Goal: Task Accomplishment & Management: Manage account settings

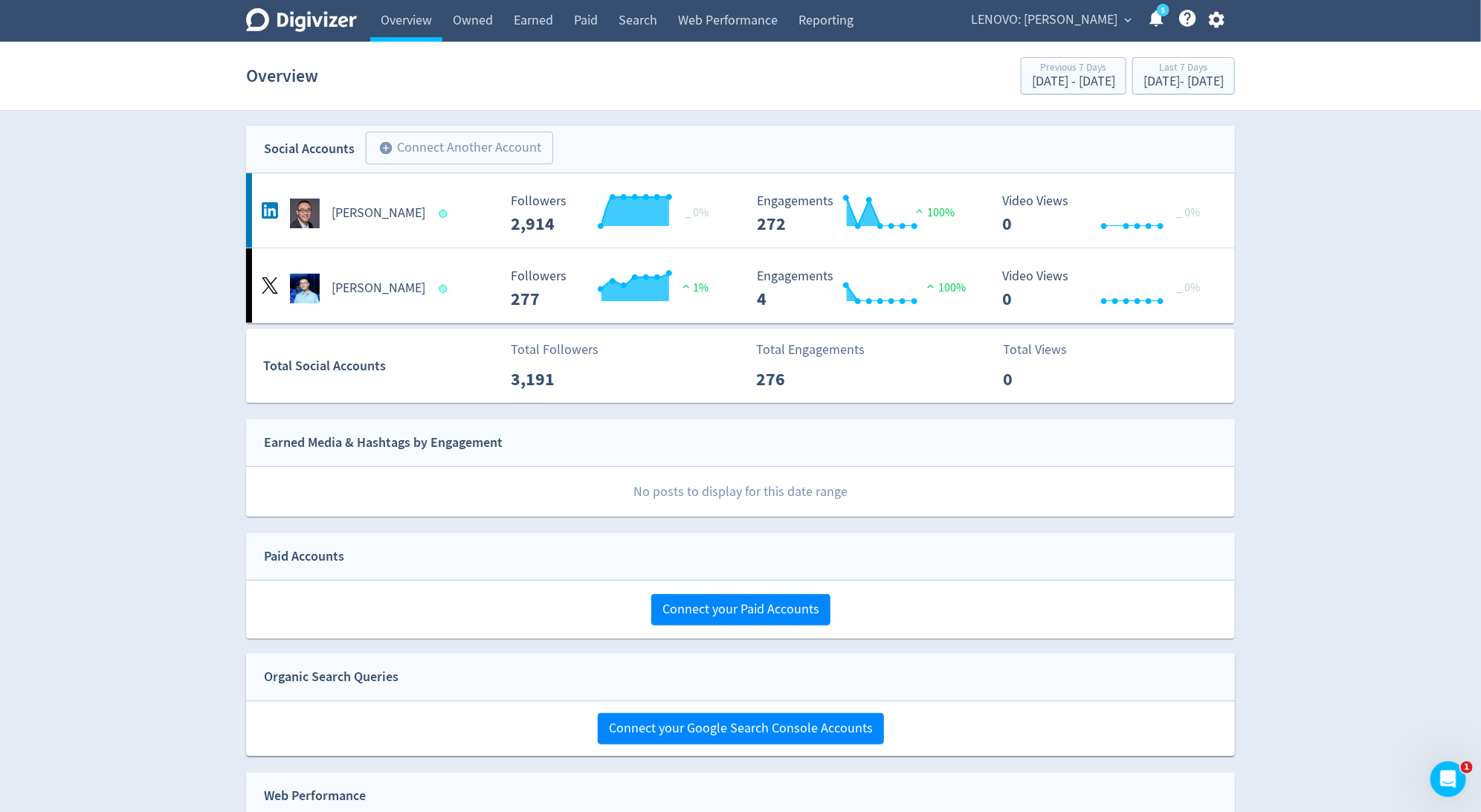
click at [1222, 15] on icon "button" at bounding box center [1216, 20] width 15 height 16
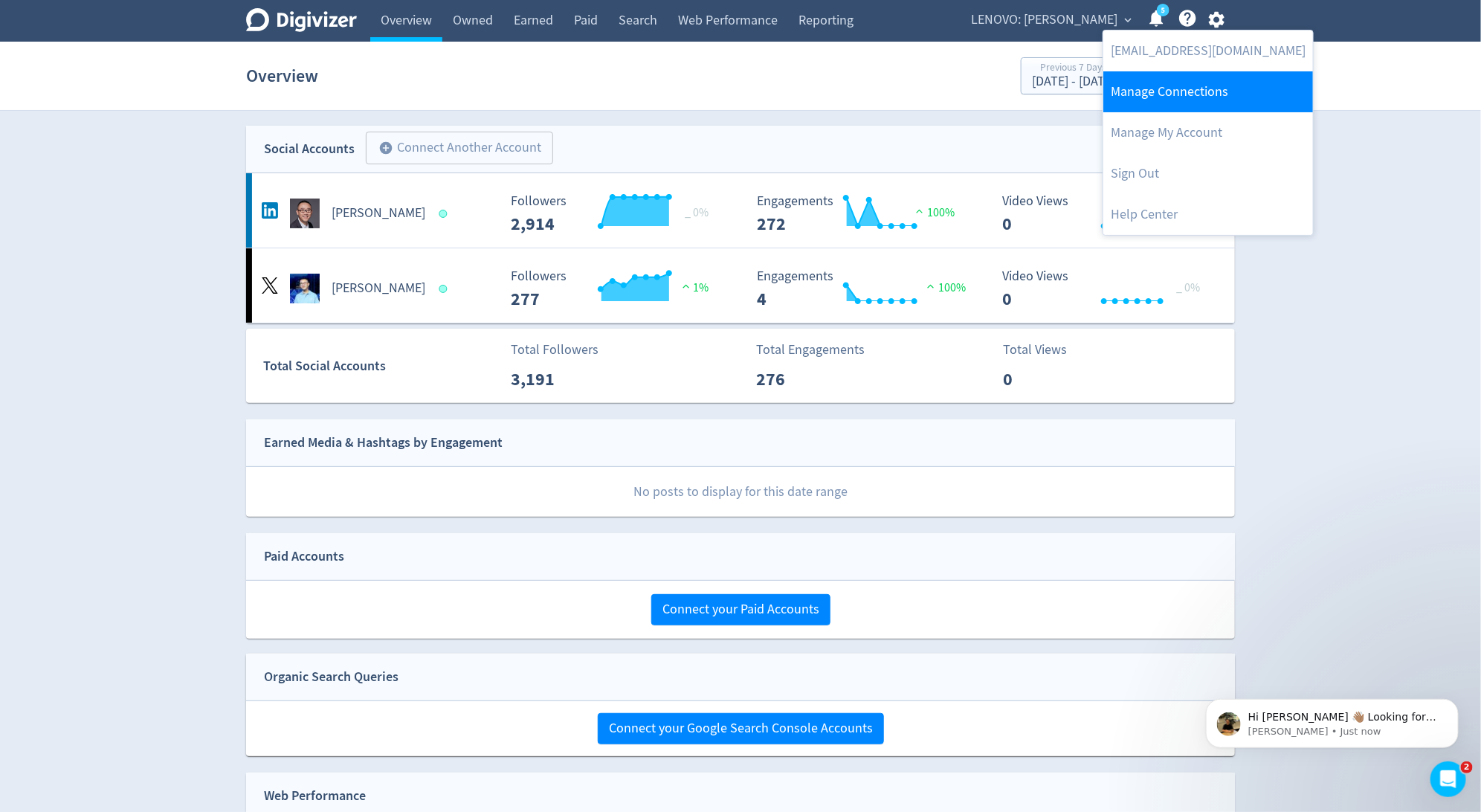
click at [1180, 82] on link "Manage Connections" at bounding box center [1208, 92] width 209 height 41
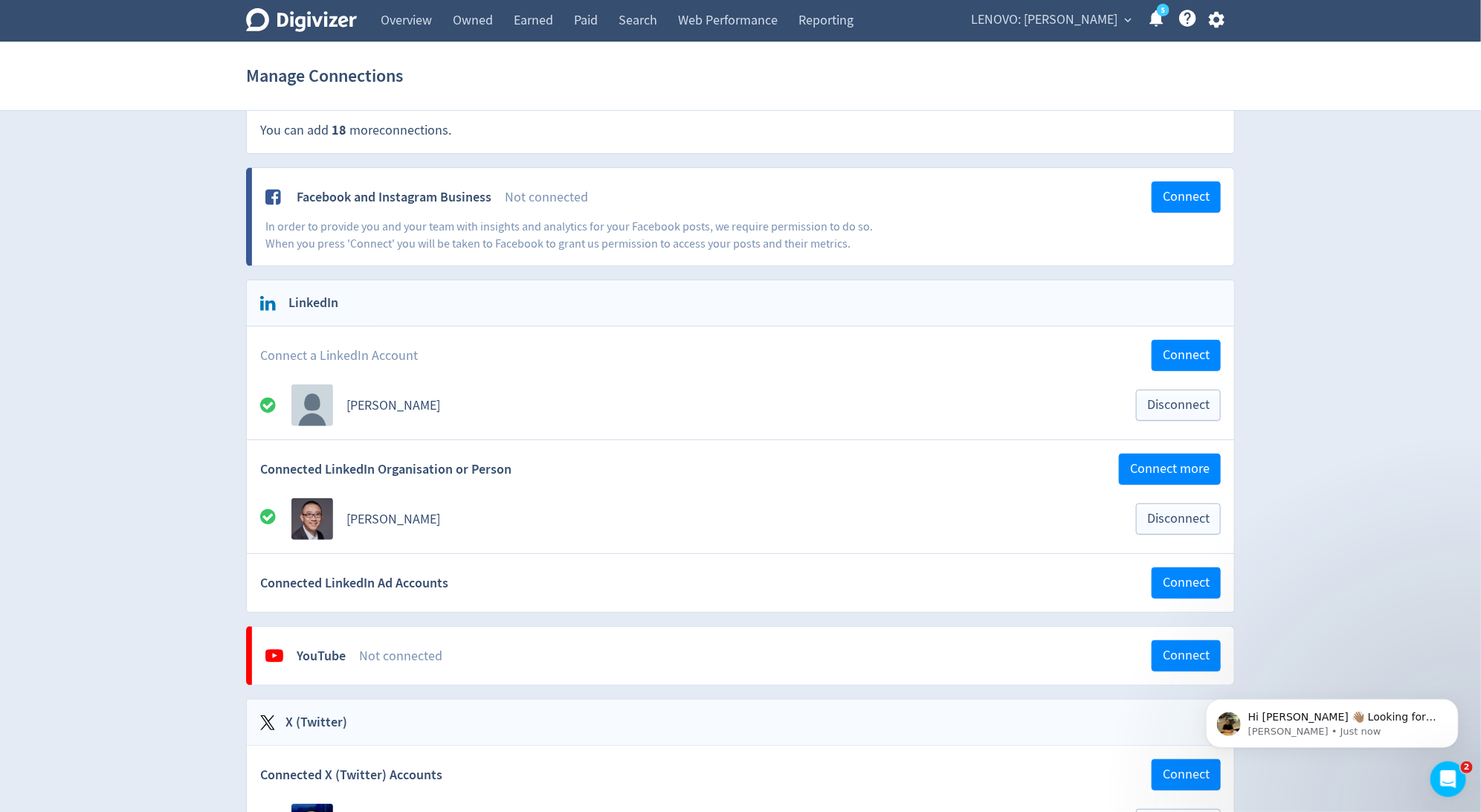
scroll to position [19, 0]
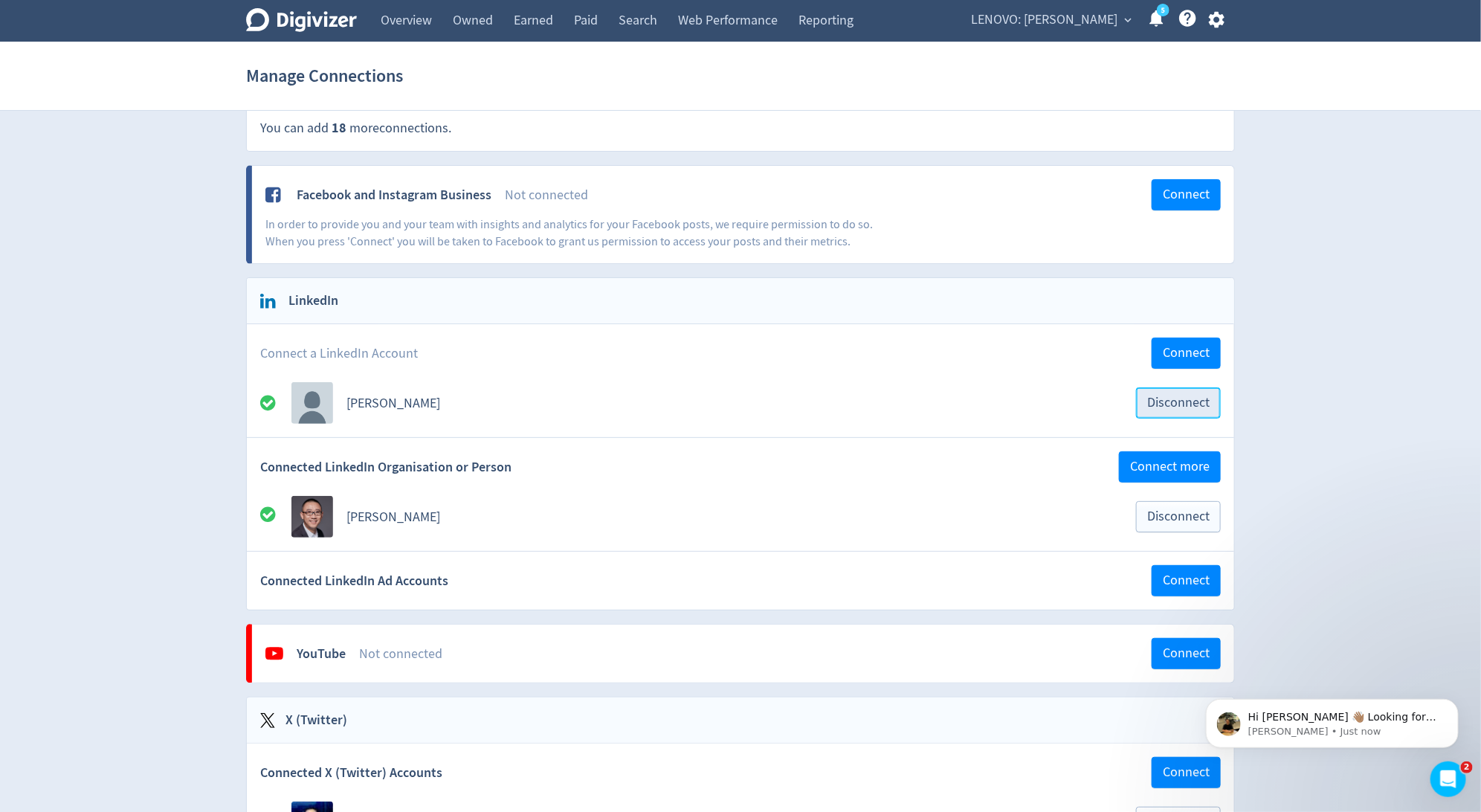
click at [1178, 396] on span "Disconnect" at bounding box center [1178, 402] width 62 height 13
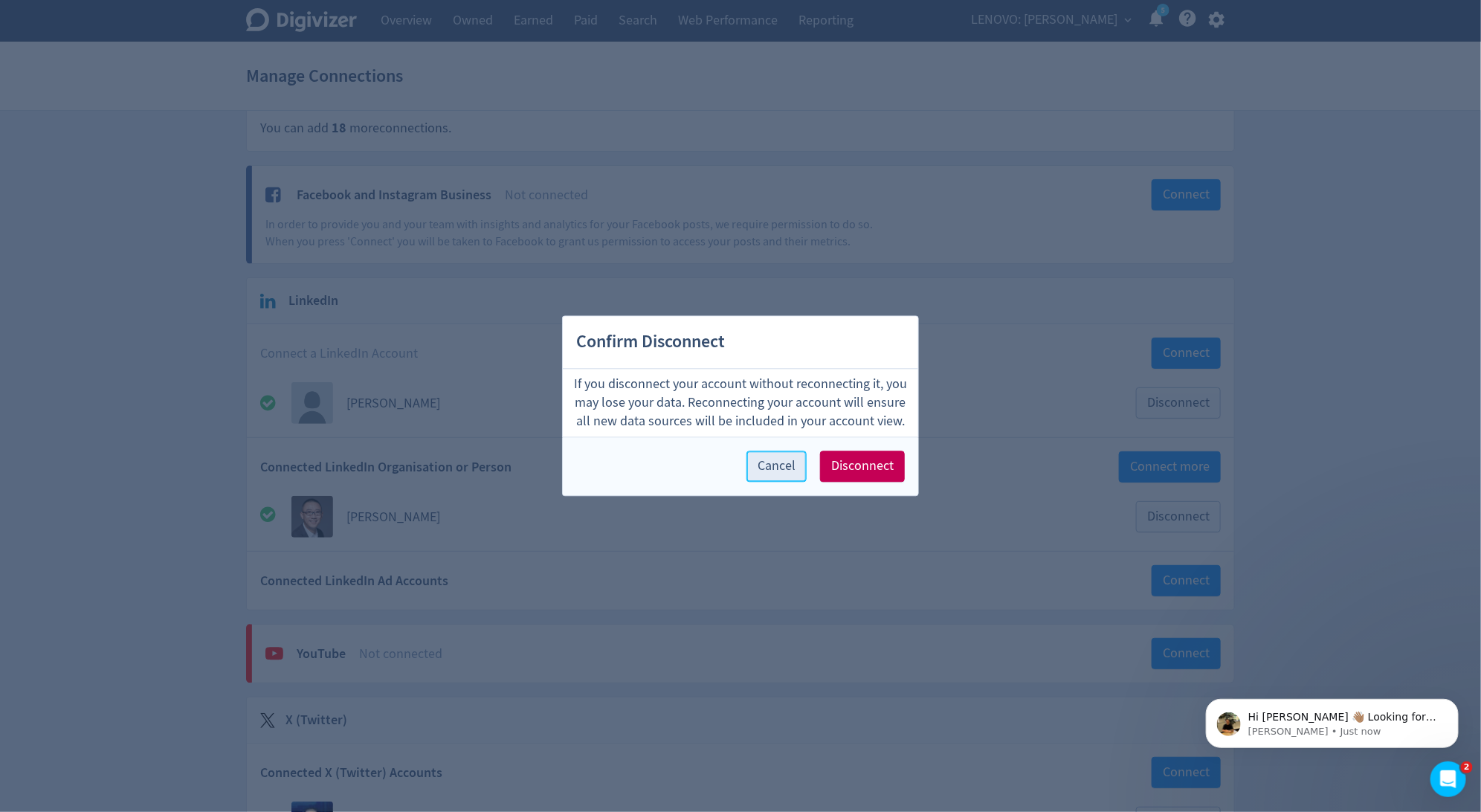
click at [783, 477] on button "Cancel" at bounding box center [777, 466] width 60 height 31
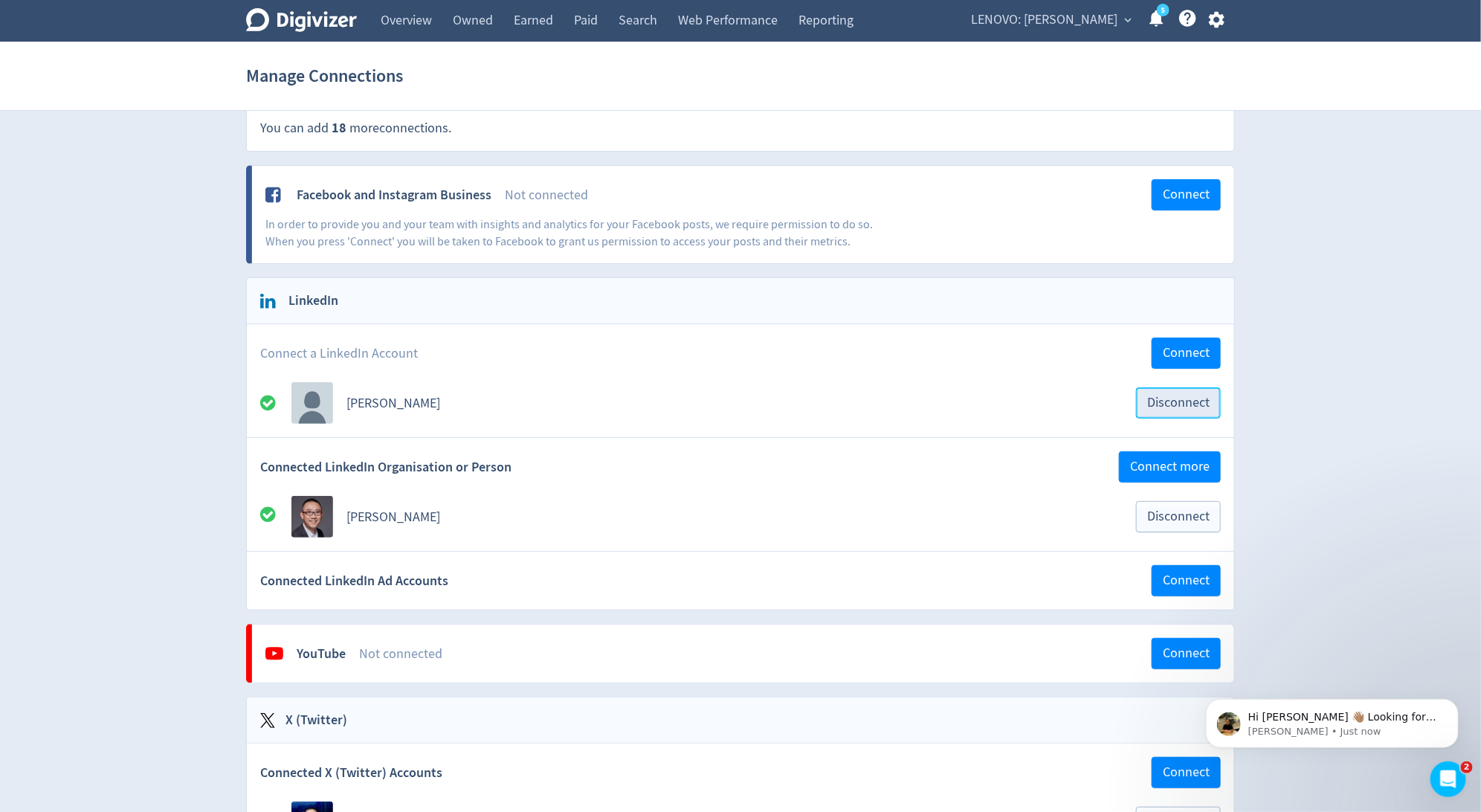
click at [1152, 396] on span "Disconnect" at bounding box center [1178, 402] width 62 height 13
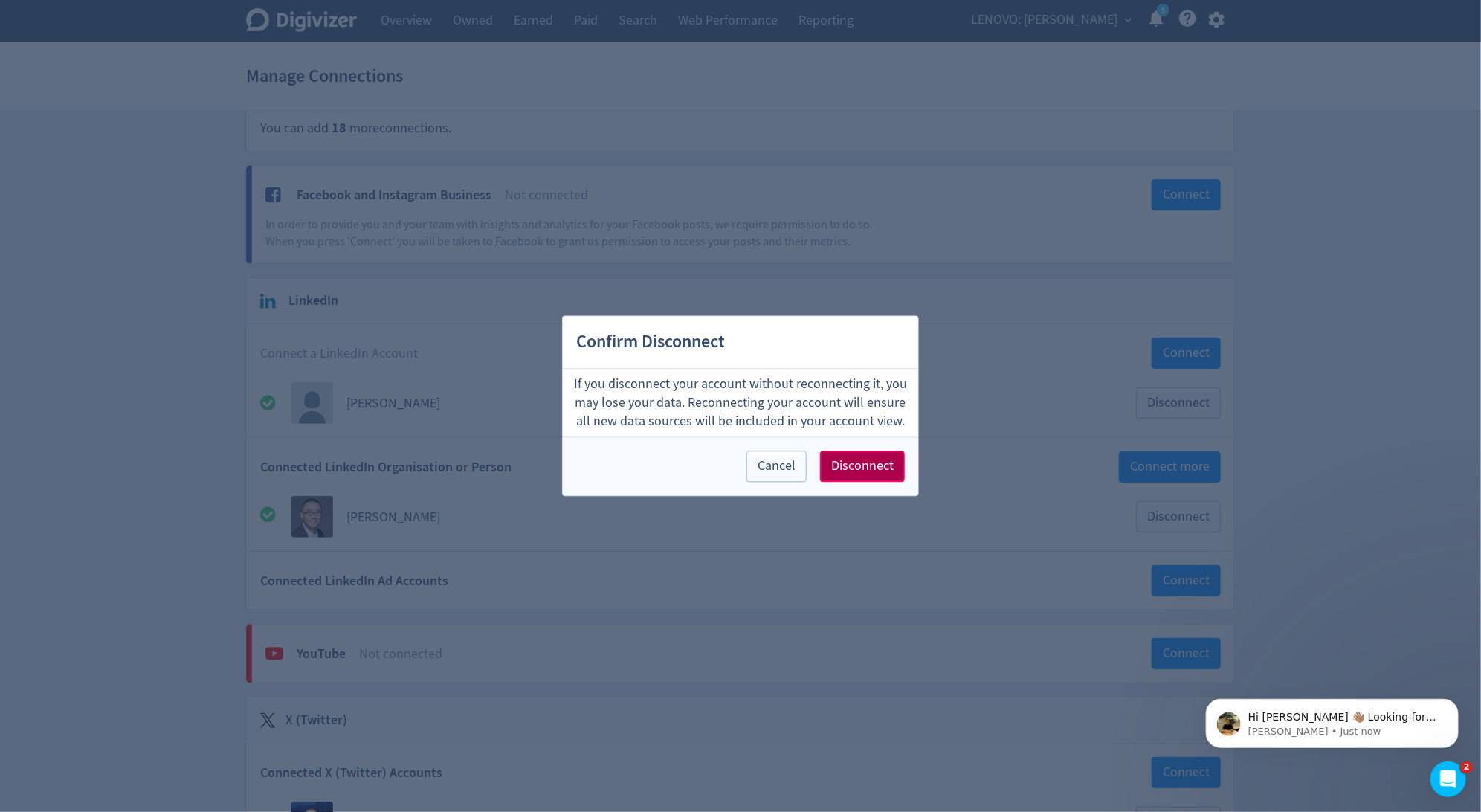
click at [894, 455] on button "Disconnect" at bounding box center [863, 466] width 84 height 31
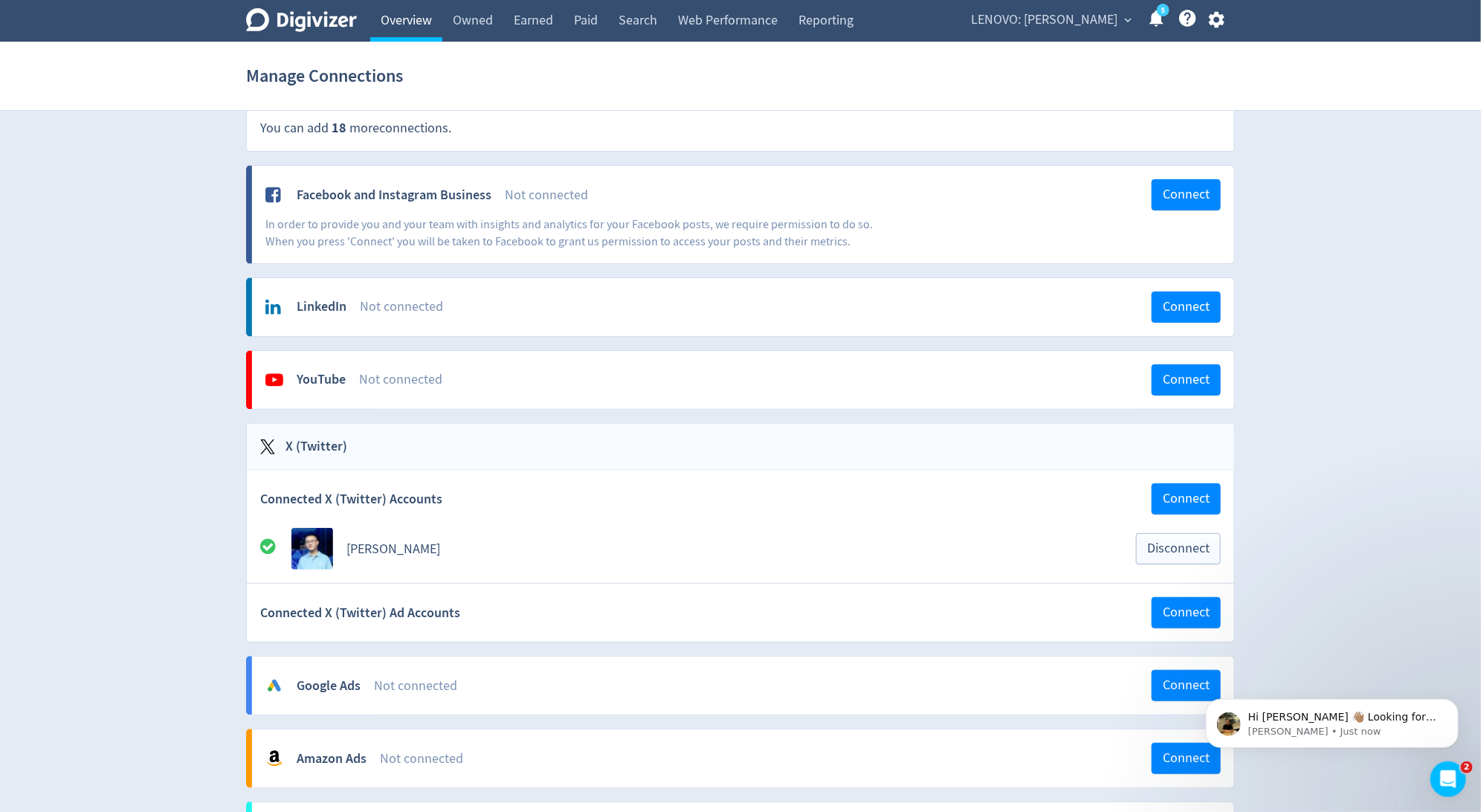
click at [421, 23] on link "Overview" at bounding box center [406, 20] width 72 height 41
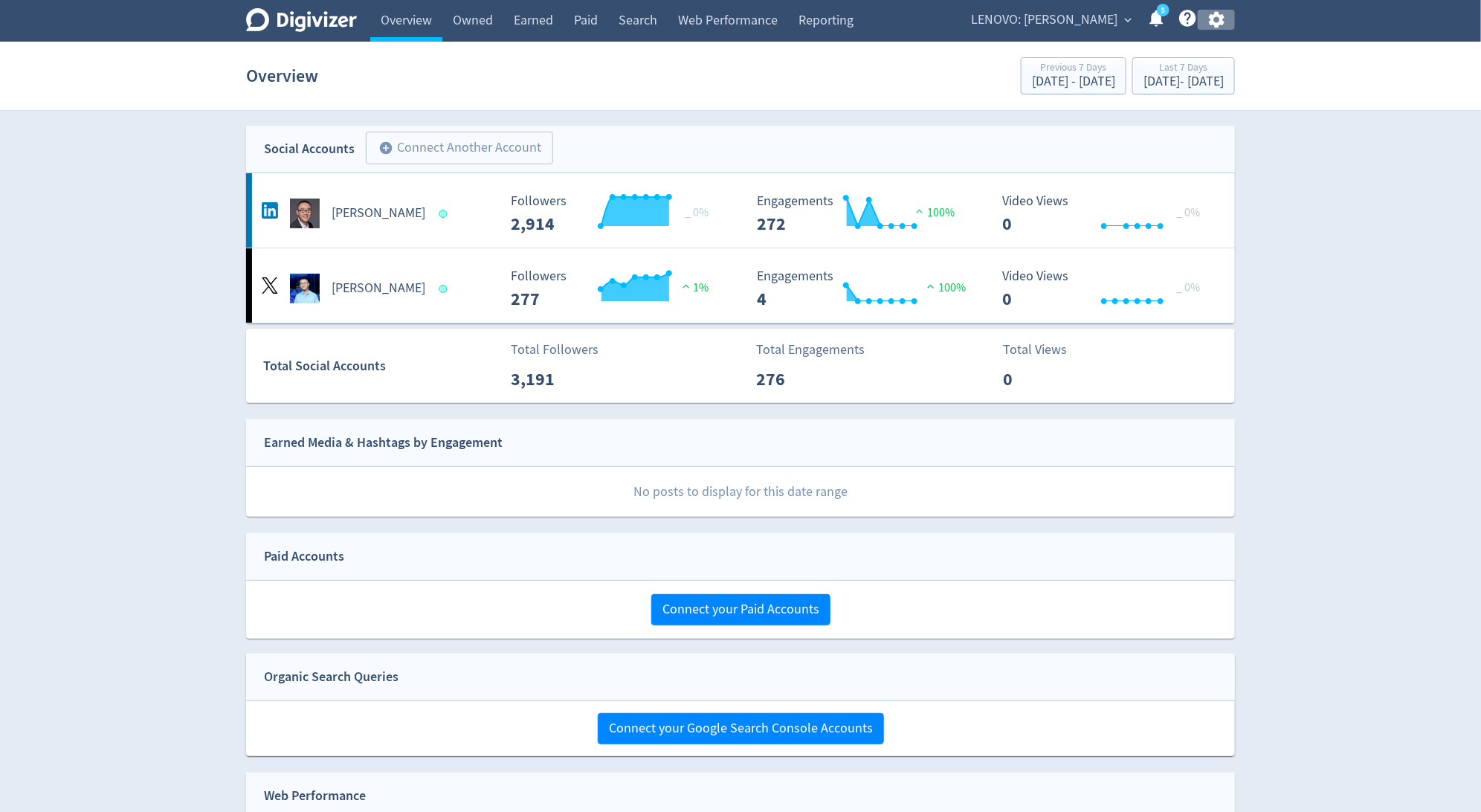
click at [1226, 17] on icon "button" at bounding box center [1216, 19] width 20 height 20
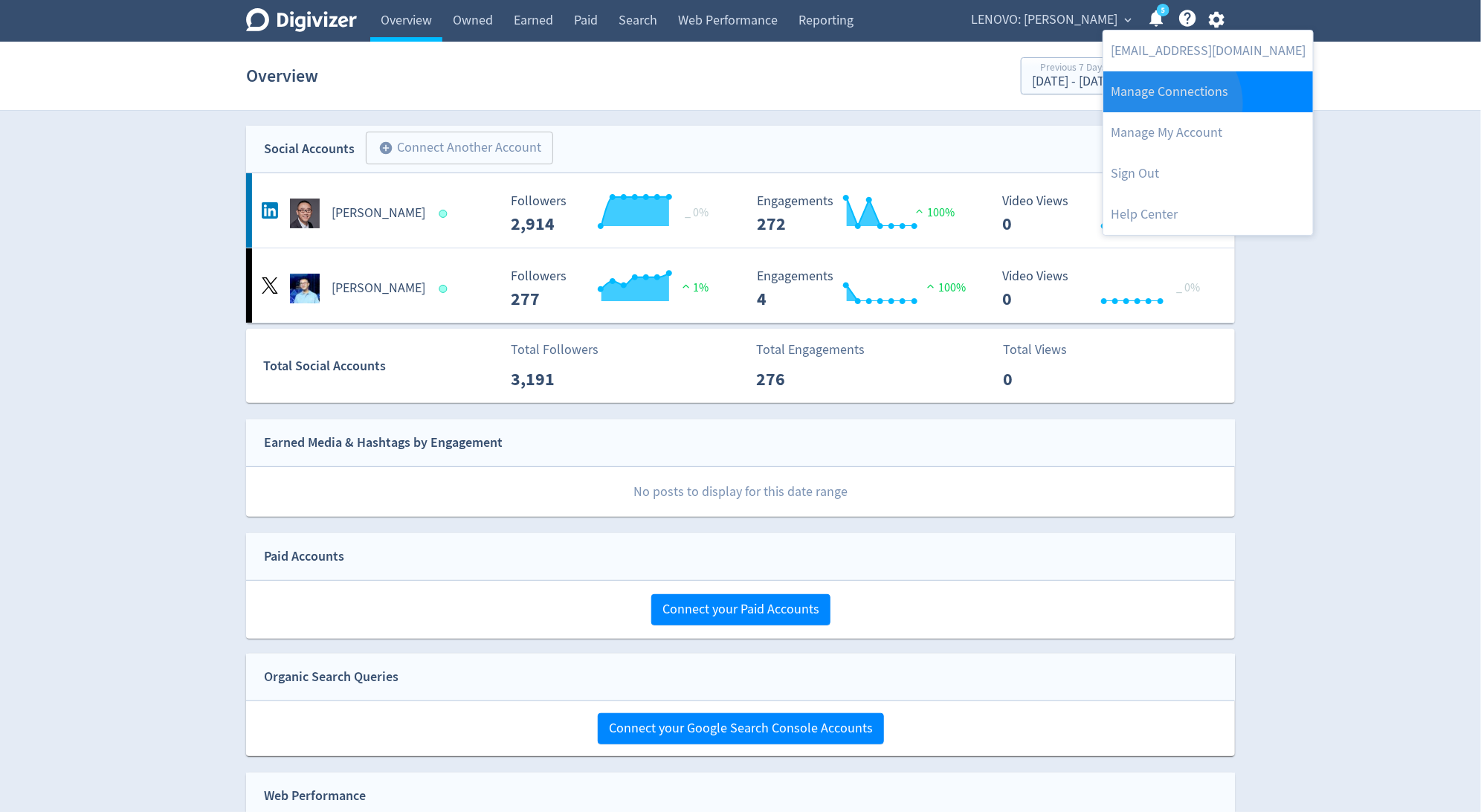
click at [1167, 103] on link "Manage Connections" at bounding box center [1208, 92] width 209 height 41
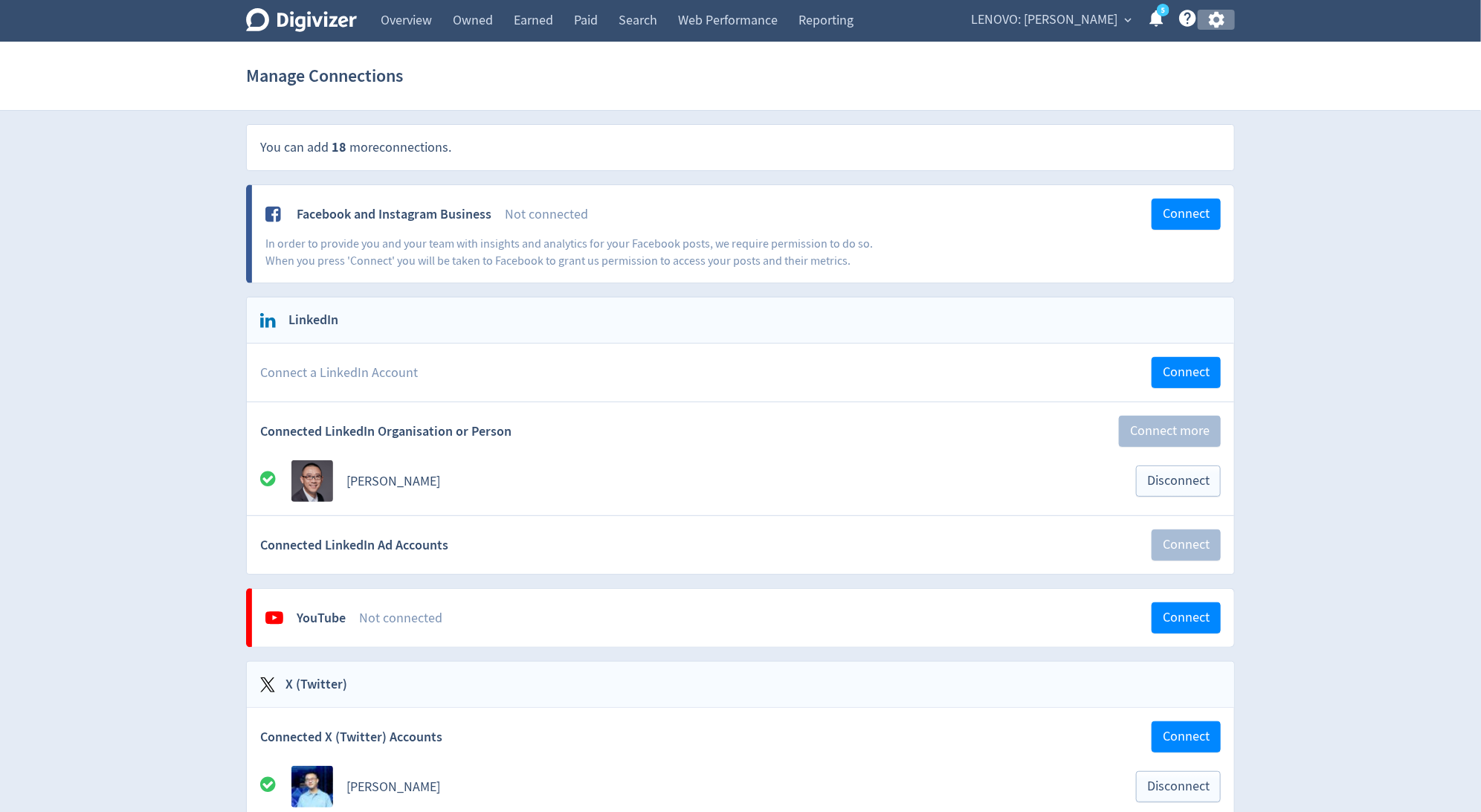
click at [1219, 26] on icon "button" at bounding box center [1216, 20] width 15 height 16
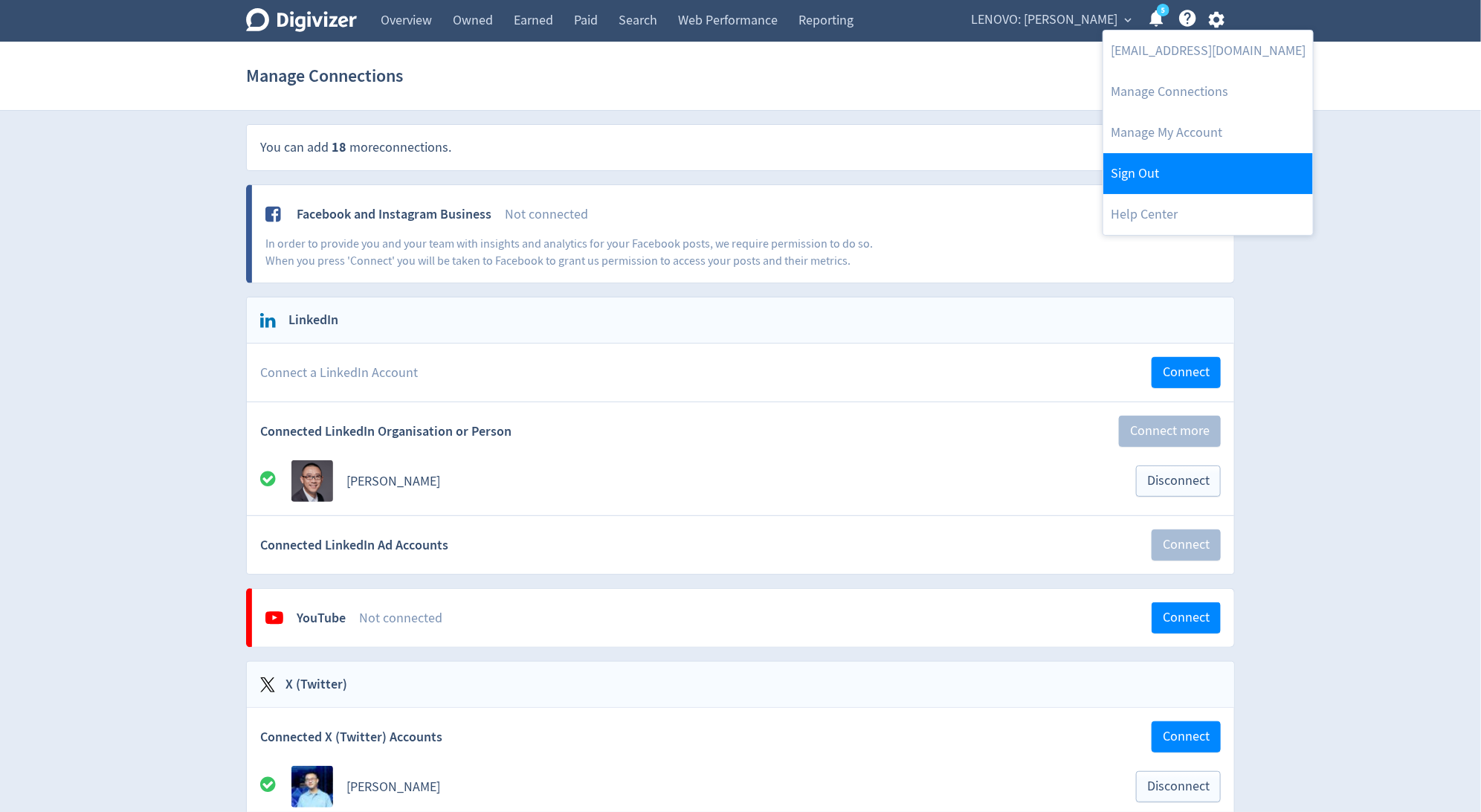
click at [1119, 165] on link "Sign Out" at bounding box center [1208, 174] width 209 height 41
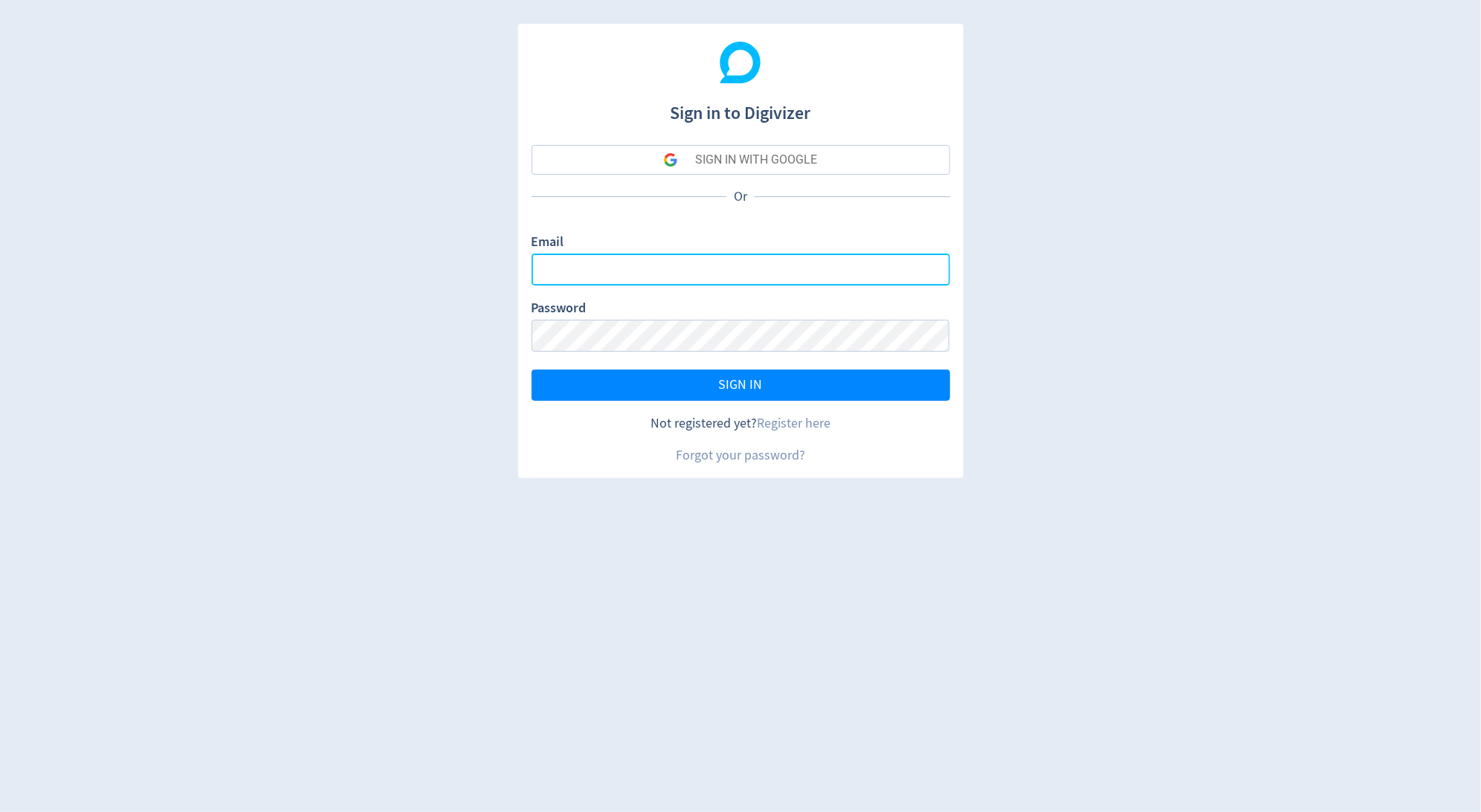
type input "sanjita.shah@digivizer.com"
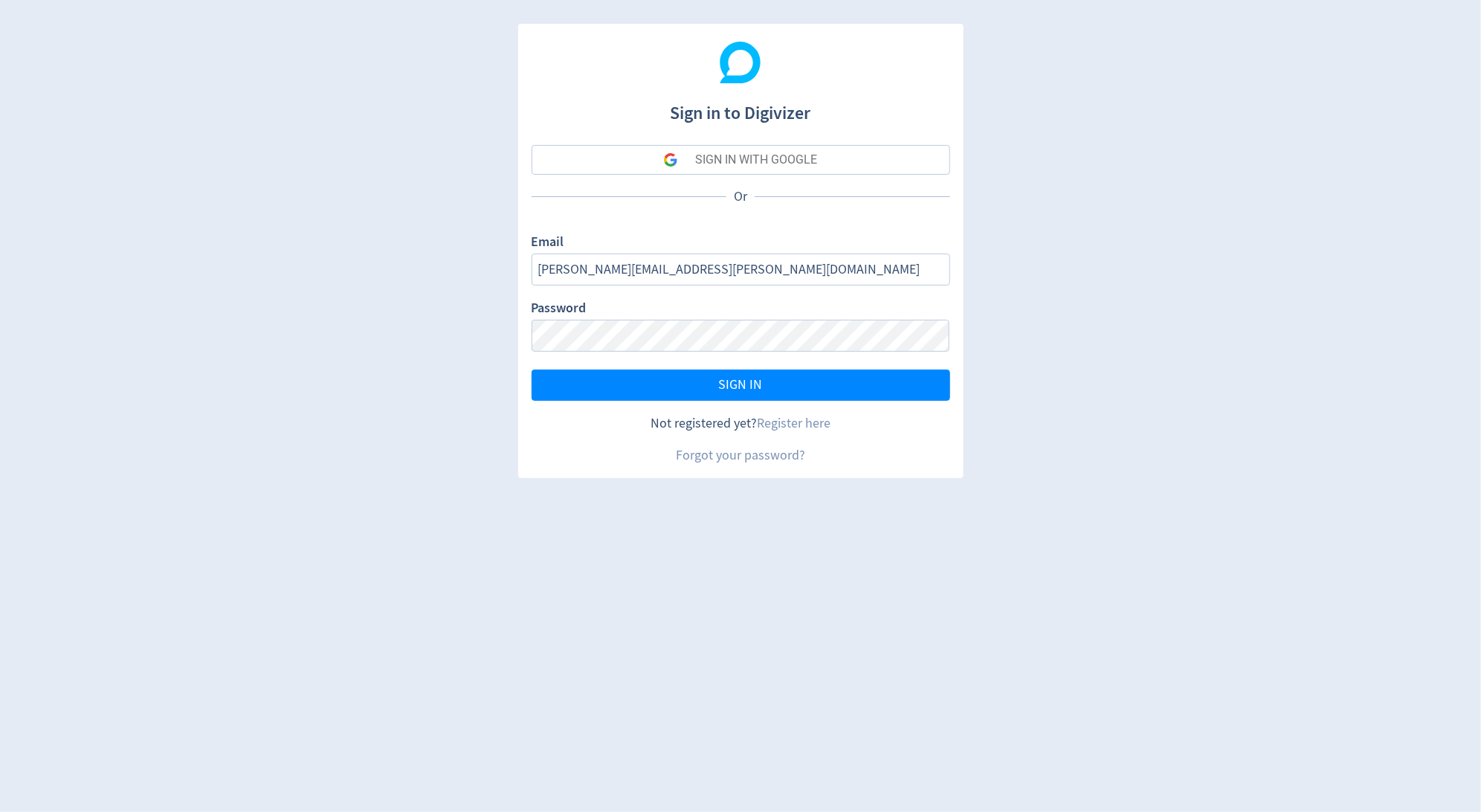
click at [790, 158] on div "SIGN IN WITH GOOGLE" at bounding box center [756, 160] width 122 height 30
